Goal: Task Accomplishment & Management: Manage account settings

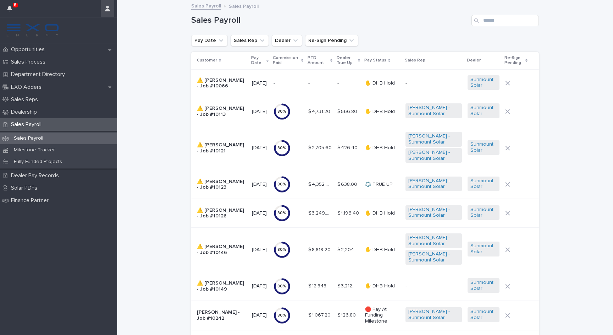
click at [108, 7] on icon "button" at bounding box center [107, 9] width 5 height 6
click at [97, 34] on p "Log Out" at bounding box center [87, 30] width 45 height 12
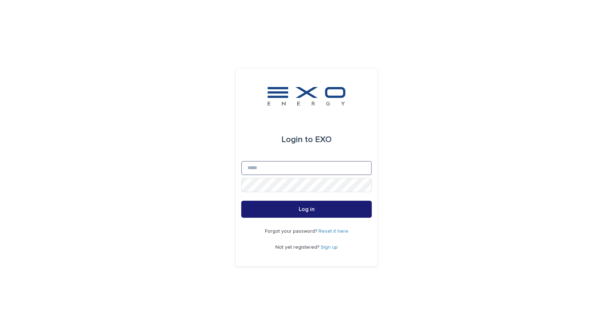
type input "**********"
click at [307, 209] on button "Log in" at bounding box center [306, 209] width 131 height 17
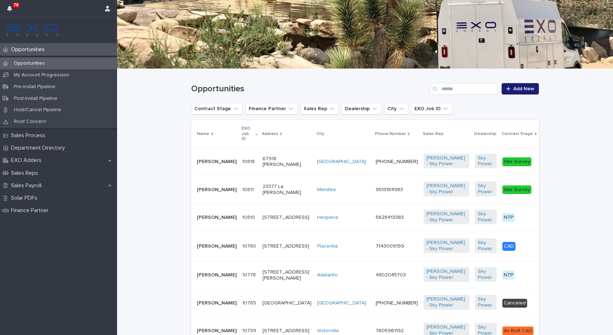
scroll to position [77, 0]
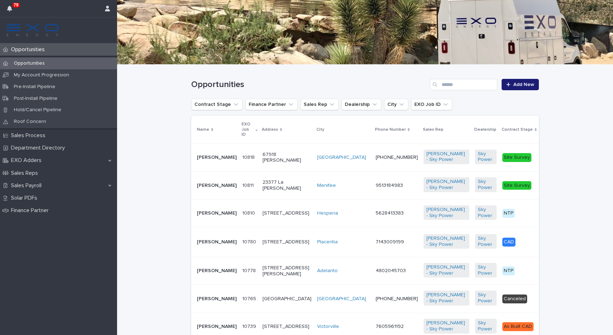
click at [204, 216] on p "[PERSON_NAME]" at bounding box center [217, 213] width 40 height 6
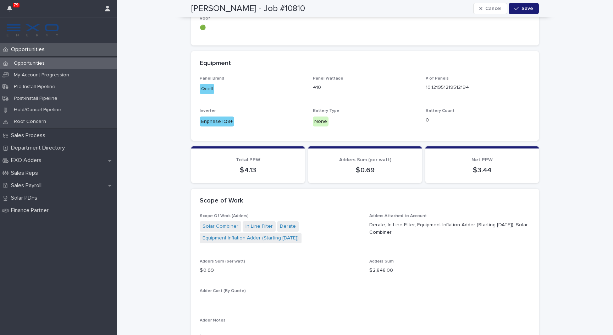
scroll to position [532, 0]
click at [229, 222] on link "Solar Combiner" at bounding box center [221, 225] width 36 height 7
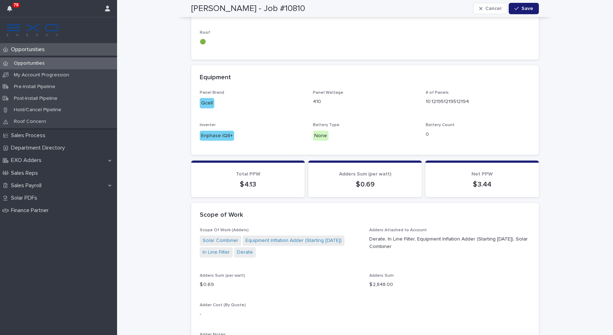
scroll to position [537, 0]
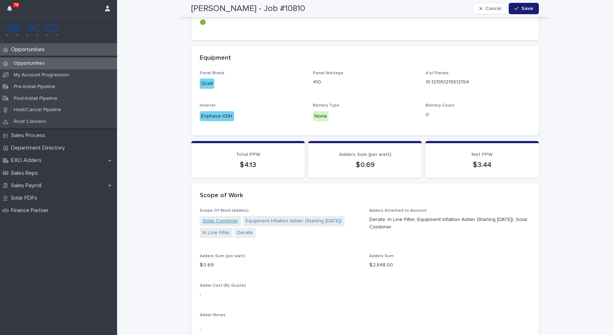
click at [218, 217] on link "Solar Combiner" at bounding box center [221, 220] width 36 height 7
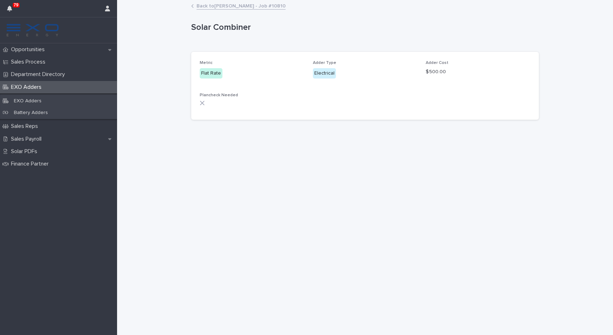
click at [198, 101] on div "Metric Flat Rate Adder Type Electrical Adder Cost $ 500.00 Plancheck Needed" at bounding box center [365, 86] width 348 height 68
click at [199, 101] on div "Metric Flat Rate Adder Type Electrical Adder Cost $ 500.00 Plancheck Needed" at bounding box center [365, 86] width 348 height 68
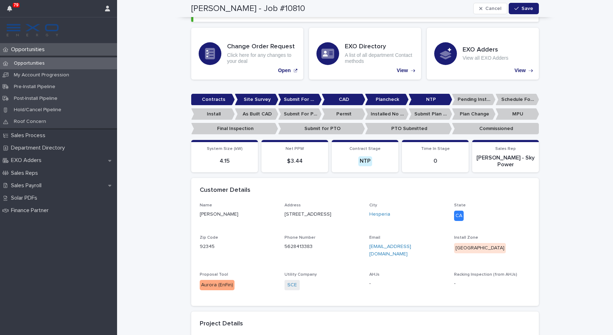
scroll to position [122, 0]
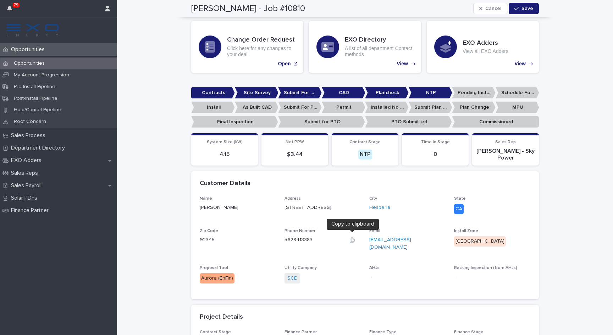
click at [352, 237] on icon "button" at bounding box center [353, 240] width 6 height 6
